Goal: Information Seeking & Learning: Learn about a topic

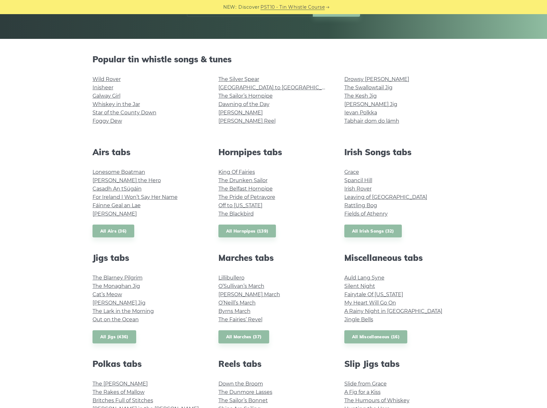
scroll to position [161, 0]
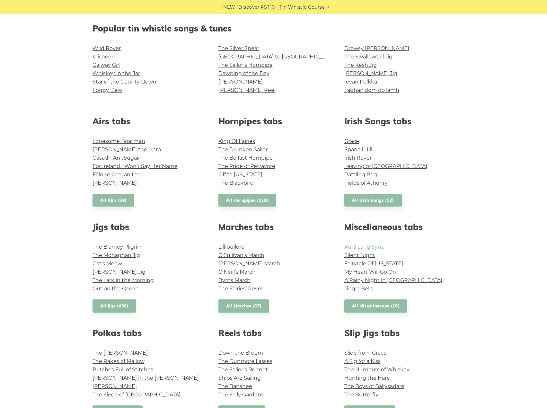
click at [360, 246] on link "Auld Lang Syne" at bounding box center [364, 247] width 40 height 6
click at [258, 201] on link "All Hornpipes (139)" at bounding box center [247, 200] width 58 height 13
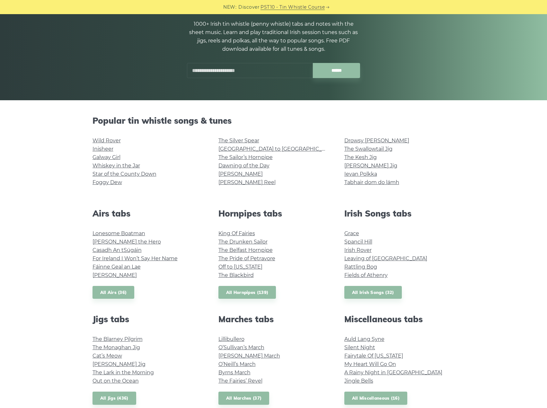
scroll to position [64, 0]
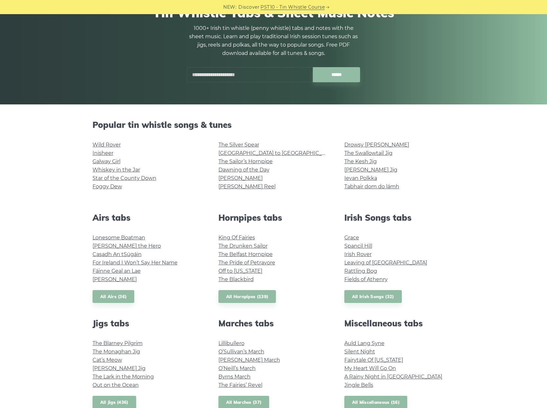
click at [372, 288] on div "Irish Songs tabs Grace Spancil Hill Irish Rover Leaving of Liverpool Rattling B…" at bounding box center [400, 258] width 126 height 91
click at [373, 293] on link "All Irish Songs (32)" at bounding box center [373, 296] width 58 height 13
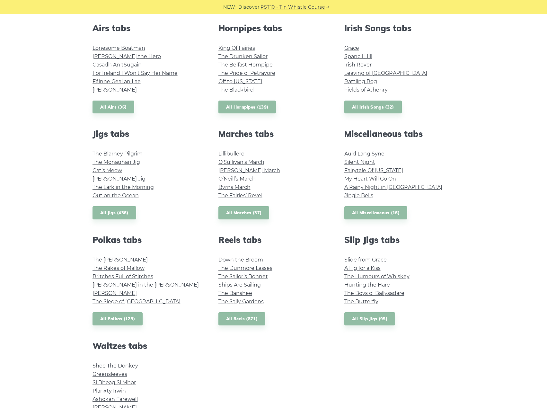
scroll to position [257, 0]
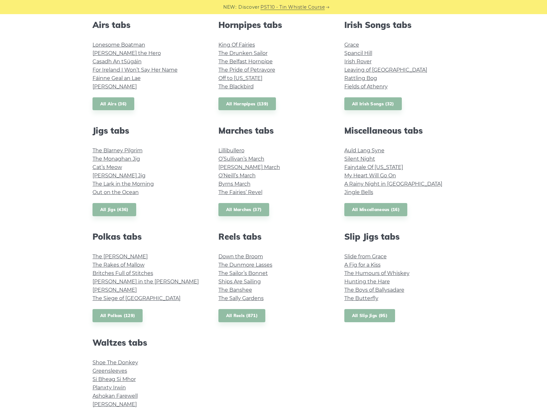
click at [381, 312] on link "All Slip Jigs (95)" at bounding box center [369, 315] width 51 height 13
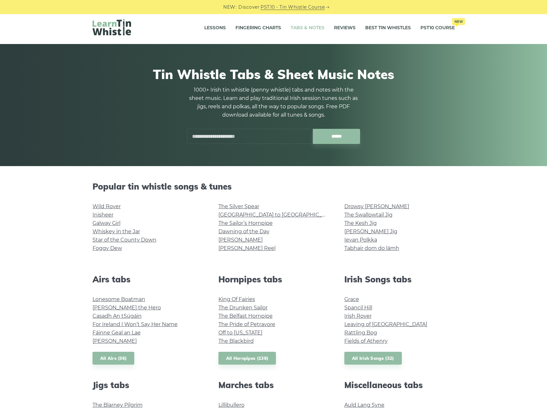
scroll to position [0, 0]
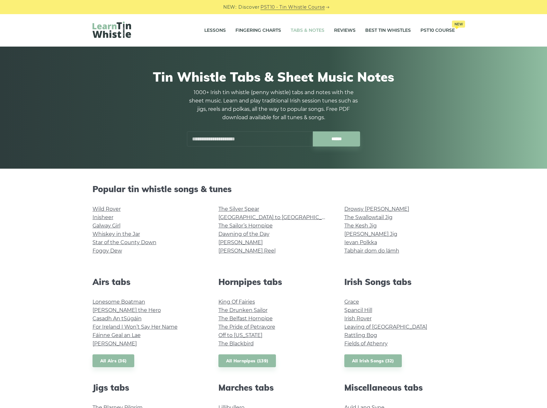
click at [273, 139] on input "text" at bounding box center [250, 138] width 126 height 15
type input "*****"
click at [313, 131] on input "******" at bounding box center [336, 138] width 47 height 15
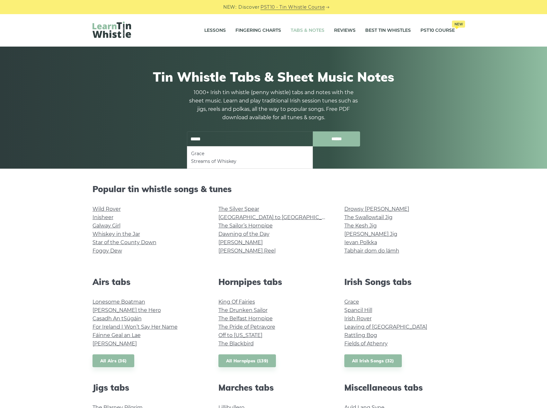
click at [324, 138] on input "******" at bounding box center [336, 138] width 47 height 15
drag, startPoint x: 233, startPoint y: 140, endPoint x: 175, endPoint y: 136, distance: 58.3
click at [175, 136] on div "Tin Whistle Tabs & Sheet Music Notes 1000+ Irish tin whistle (penny whistle) ta…" at bounding box center [274, 108] width 362 height 108
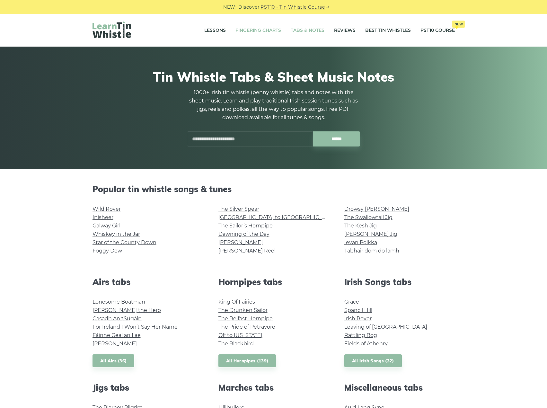
click at [260, 29] on link "Fingering Charts" at bounding box center [259, 30] width 46 height 16
click at [118, 225] on link "Galway Girl" at bounding box center [107, 226] width 28 height 6
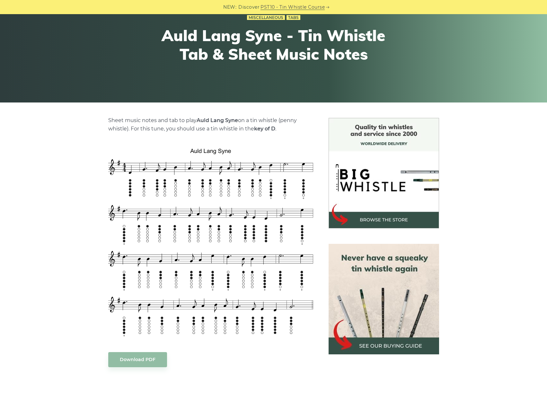
scroll to position [64, 0]
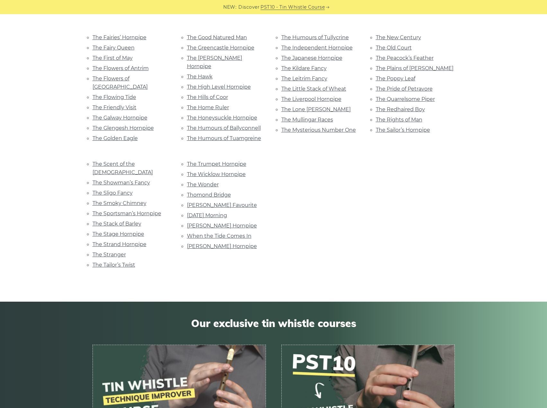
scroll to position [418, 0]
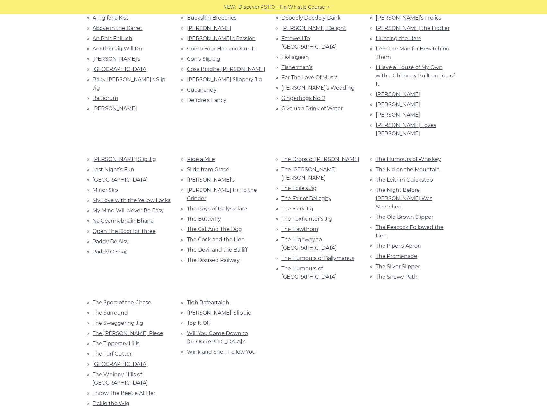
scroll to position [193, 0]
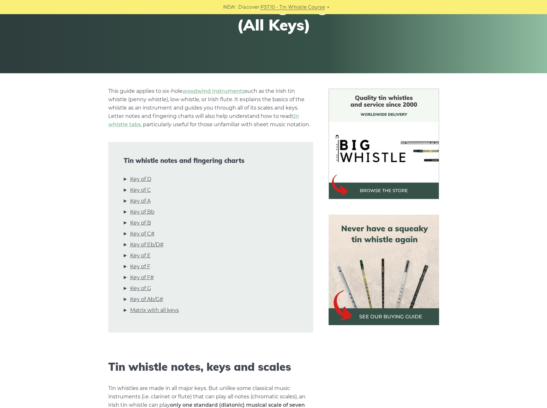
scroll to position [129, 0]
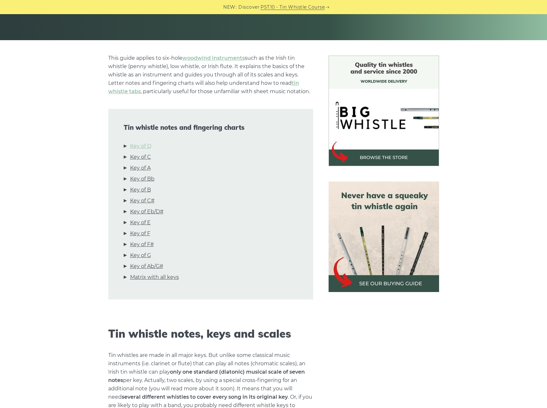
click at [149, 144] on link "Key of D" at bounding box center [140, 146] width 21 height 8
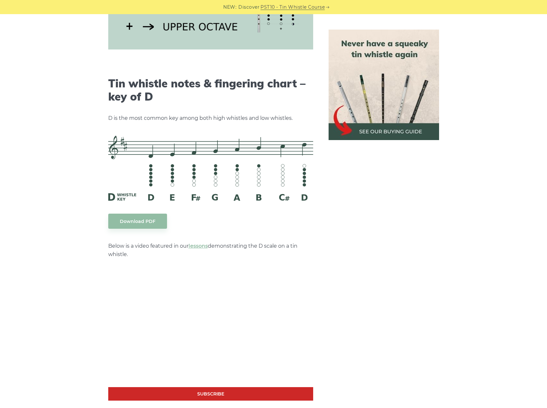
scroll to position [1001, 0]
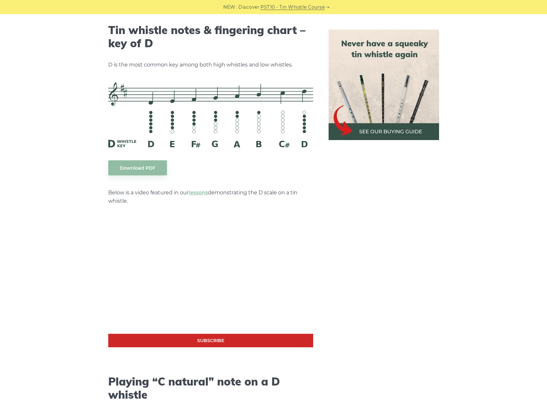
drag, startPoint x: 395, startPoint y: 82, endPoint x: 390, endPoint y: 87, distance: 6.8
